Goal: Task Accomplishment & Management: Manage account settings

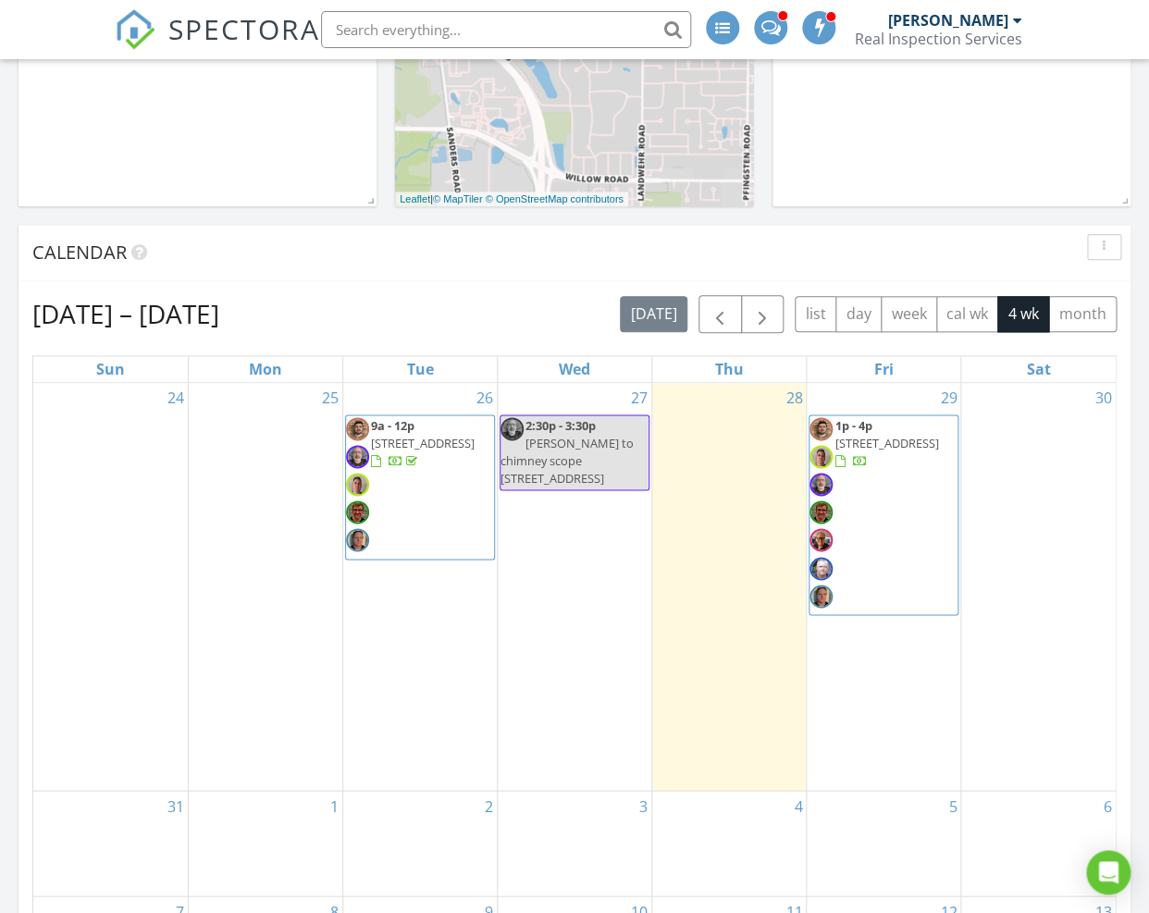
scroll to position [528, 0]
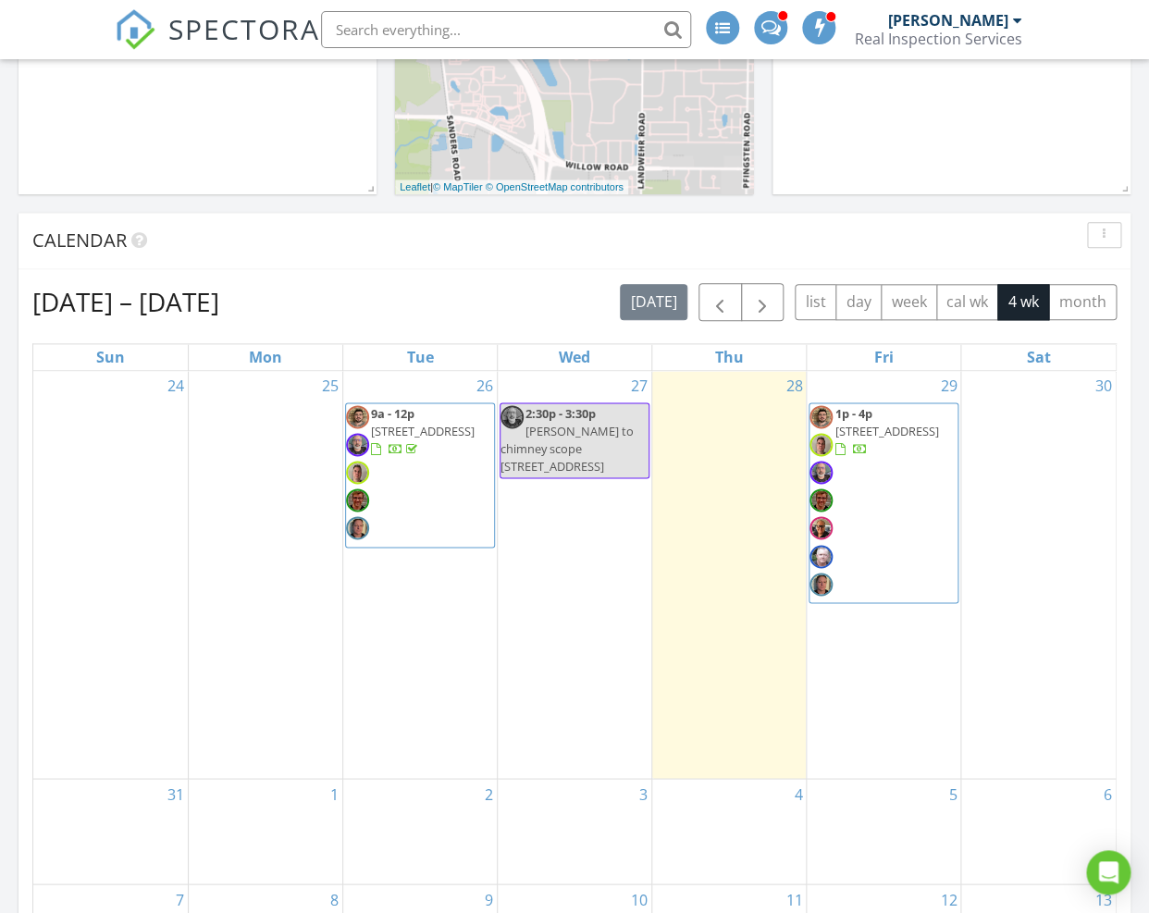
click at [436, 423] on span "[STREET_ADDRESS]" at bounding box center [423, 431] width 104 height 17
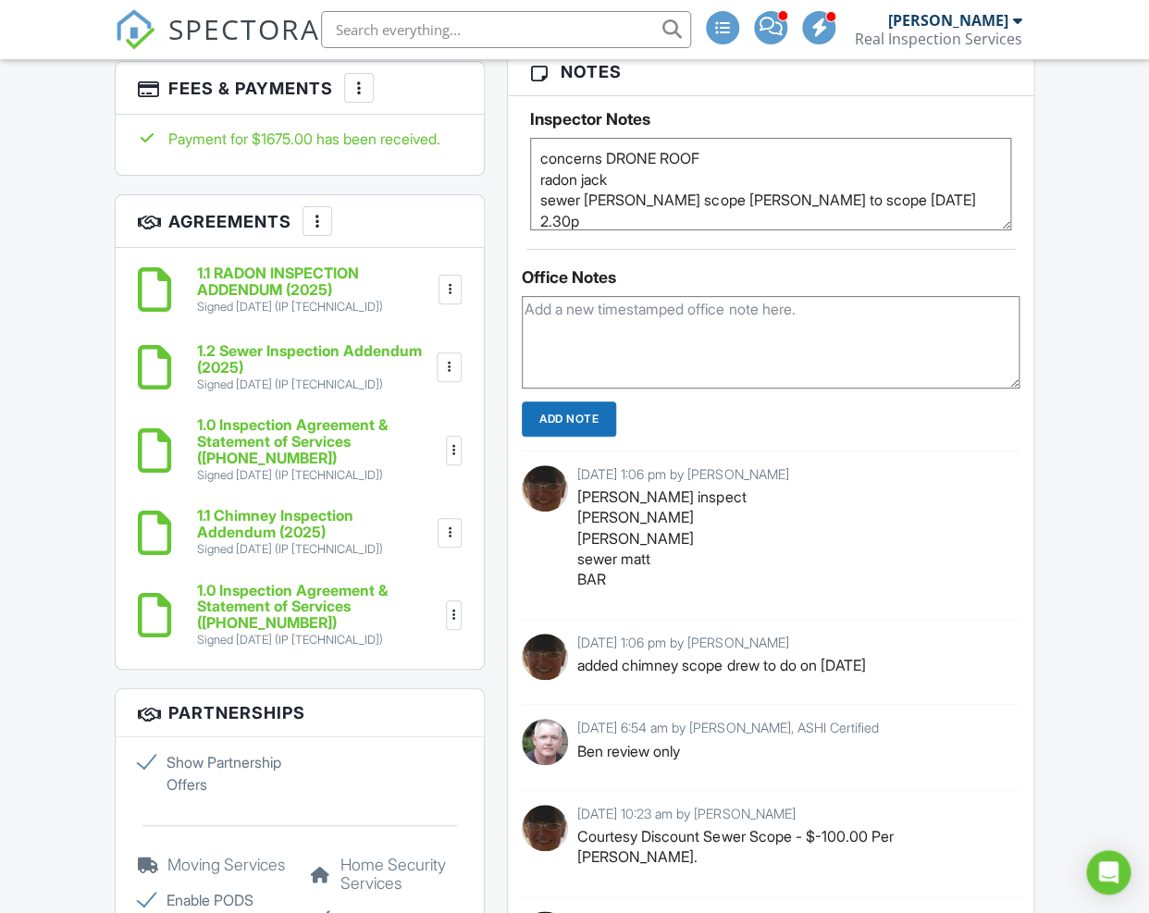
scroll to position [2297, 0]
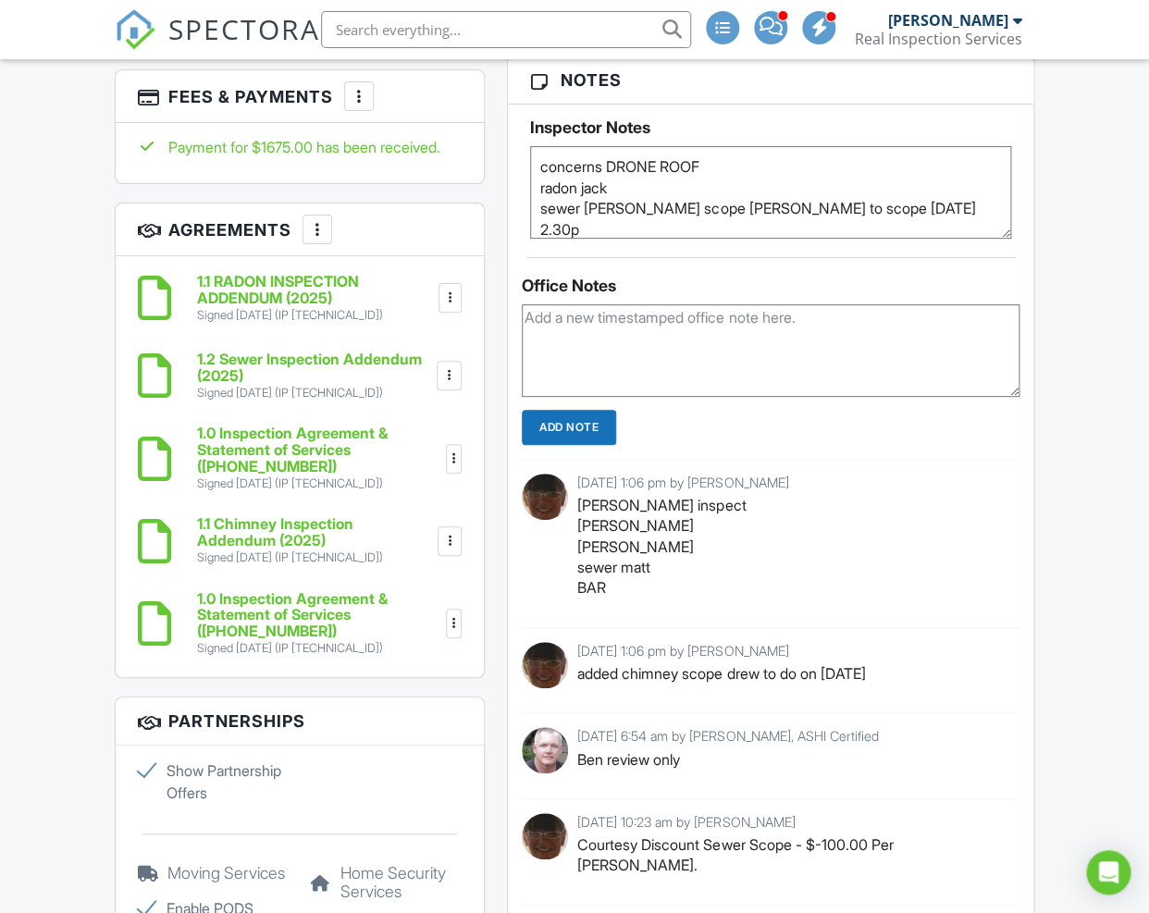
click at [601, 338] on textarea at bounding box center [771, 350] width 498 height 92
type textarea "S"
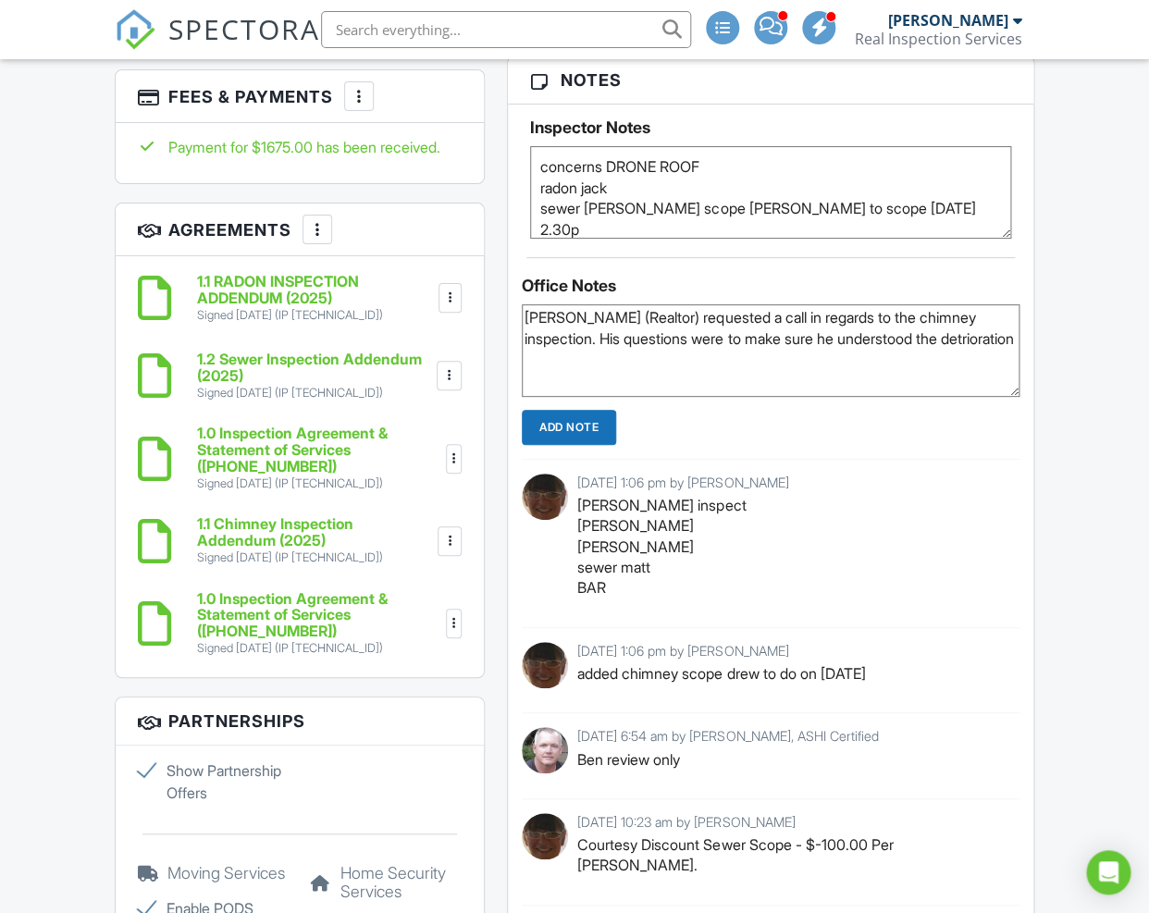
click at [905, 330] on textarea "[PERSON_NAME] (Realtor) requested a call in regards to the chimney inspection. …" at bounding box center [771, 350] width 498 height 92
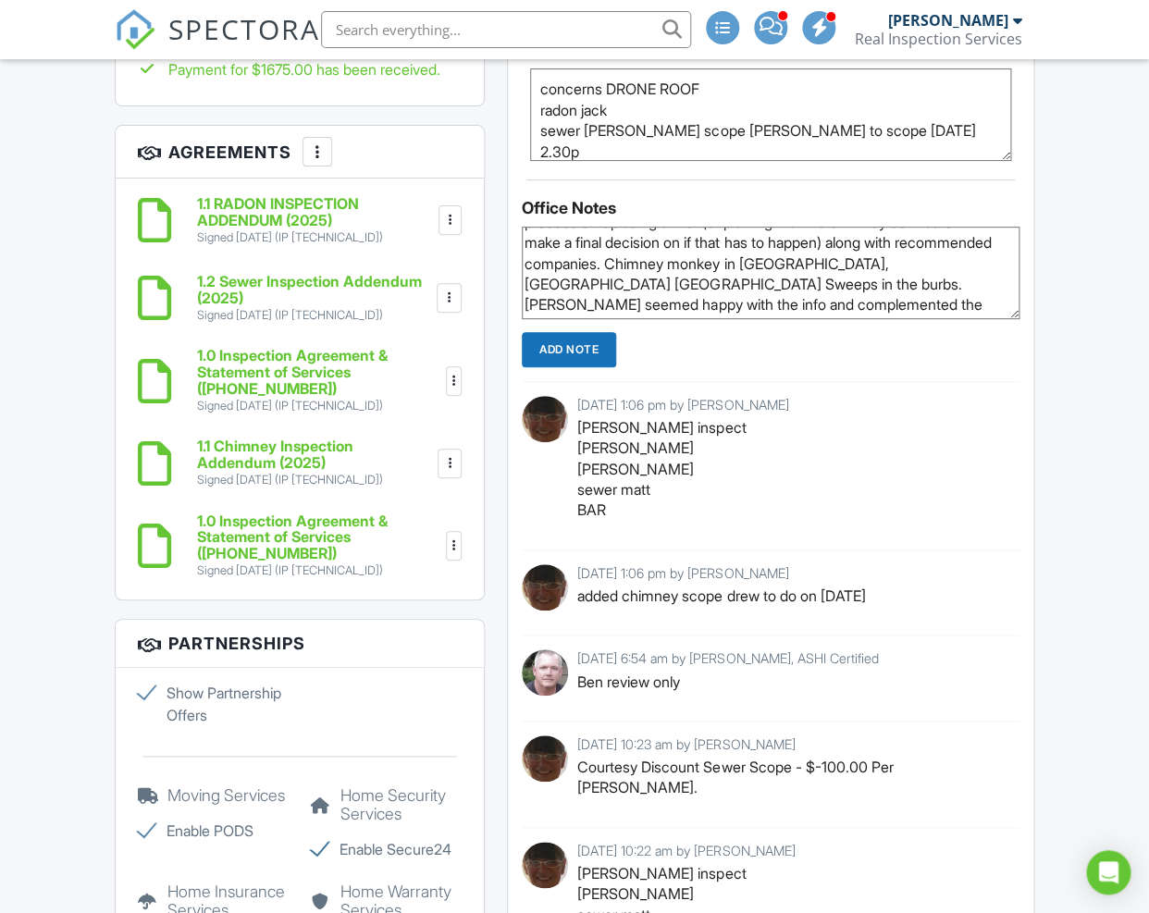
scroll to position [2377, 0]
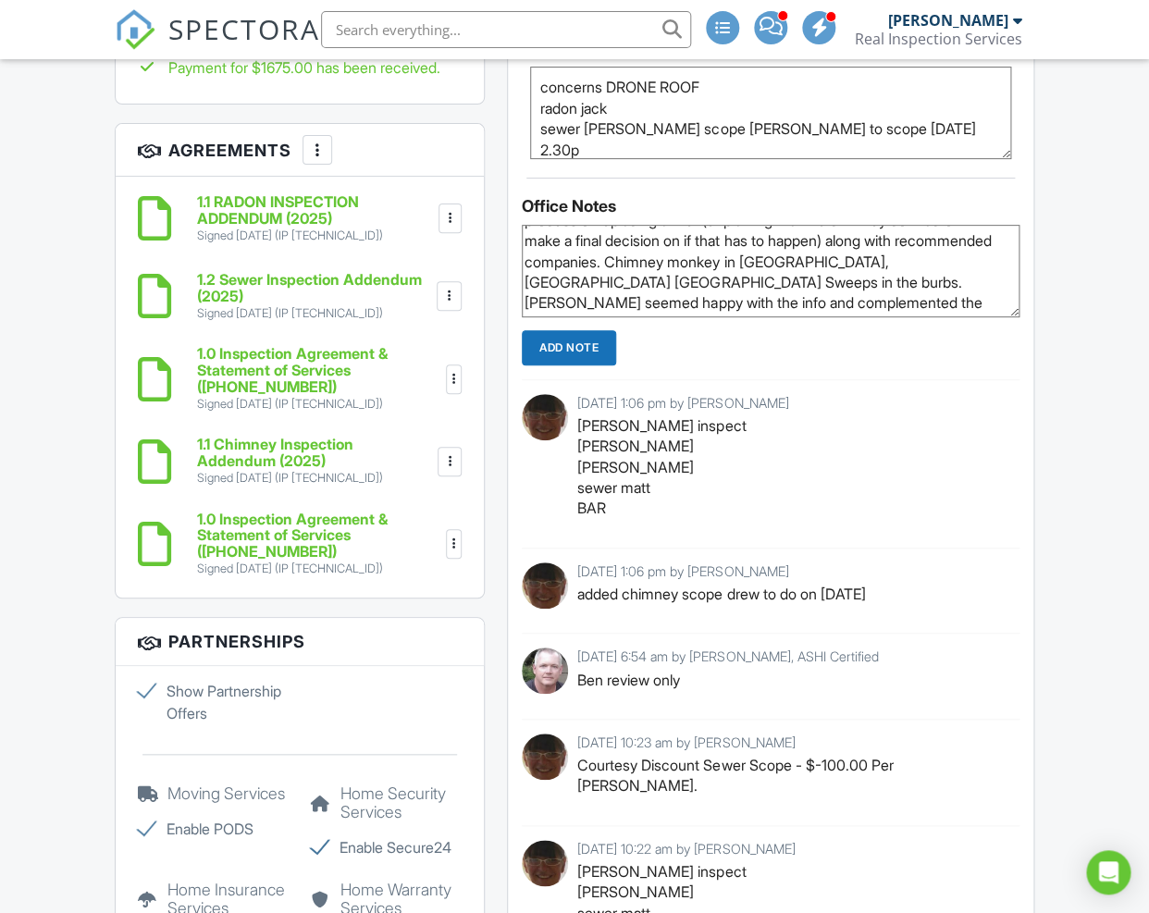
type textarea "[PERSON_NAME] (Realtor) requested a call in regards to the chimney inspection. …"
click at [582, 330] on input "Add Note" at bounding box center [569, 347] width 94 height 35
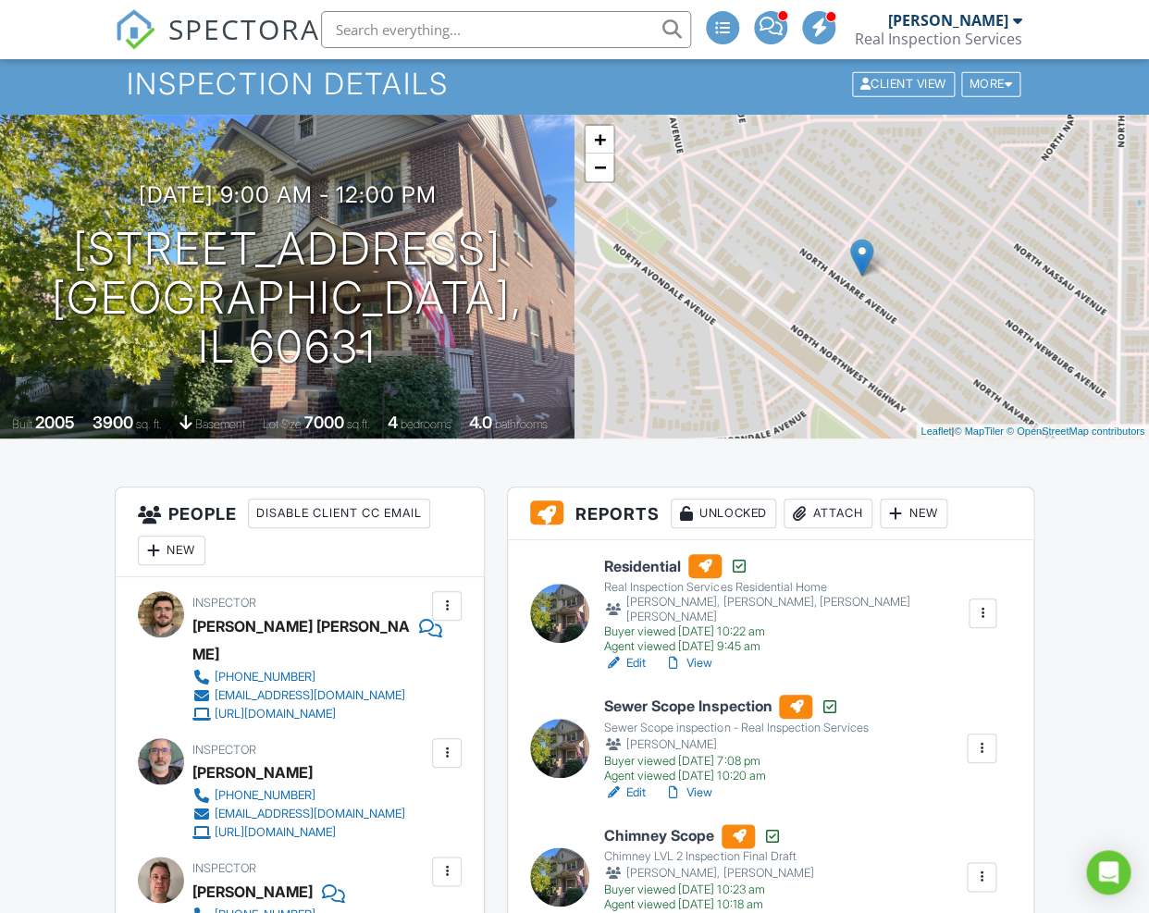
scroll to position [0, 0]
